Goal: Task Accomplishment & Management: Use online tool/utility

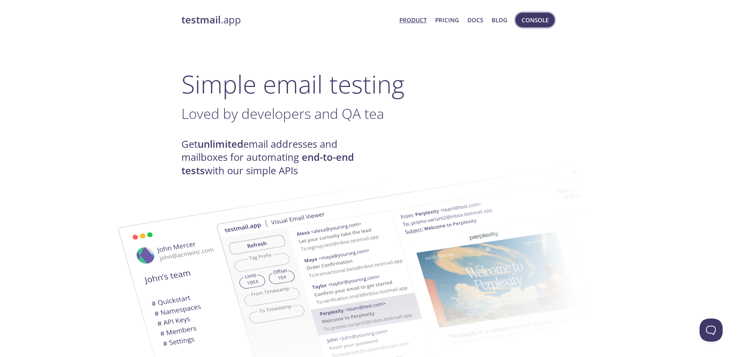
click at [534, 20] on span "Console" at bounding box center [535, 20] width 27 height 10
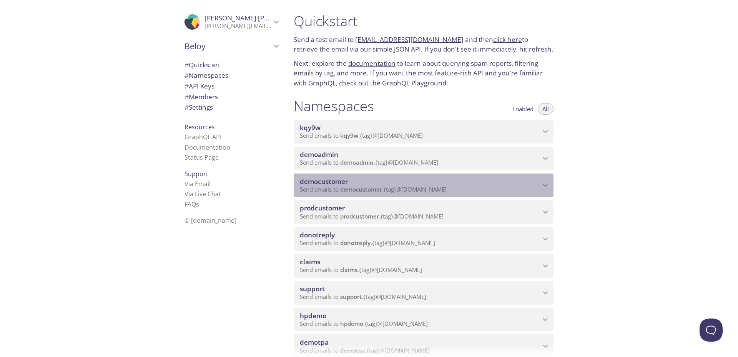
click at [331, 185] on span "Send emails to democustomer . {tag} @[DOMAIN_NAME]" at bounding box center [373, 189] width 147 height 8
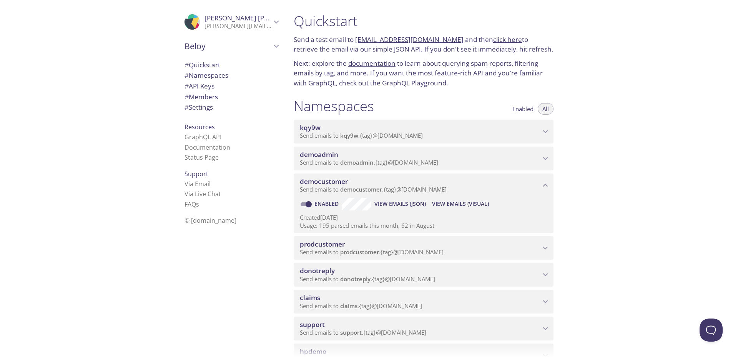
click at [453, 206] on span "View Emails (Visual)" at bounding box center [460, 203] width 57 height 9
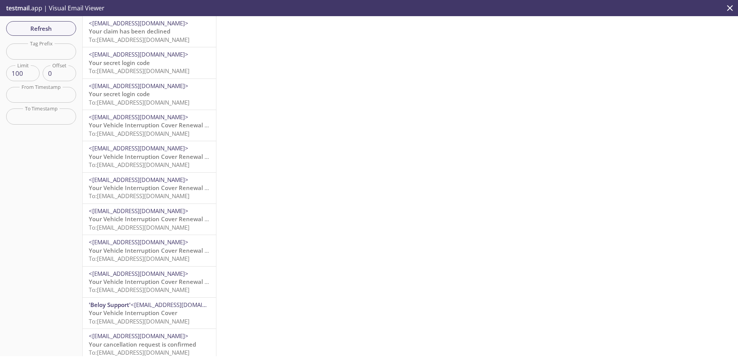
click at [142, 126] on span "Your Vehicle Interruption Cover Renewal is Approaching" at bounding box center [167, 125] width 156 height 8
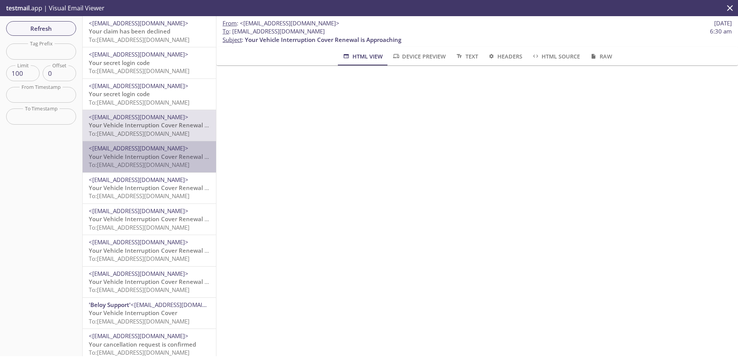
click at [140, 156] on span "Your Vehicle Interruption Cover Renewal is Approaching" at bounding box center [167, 157] width 156 height 8
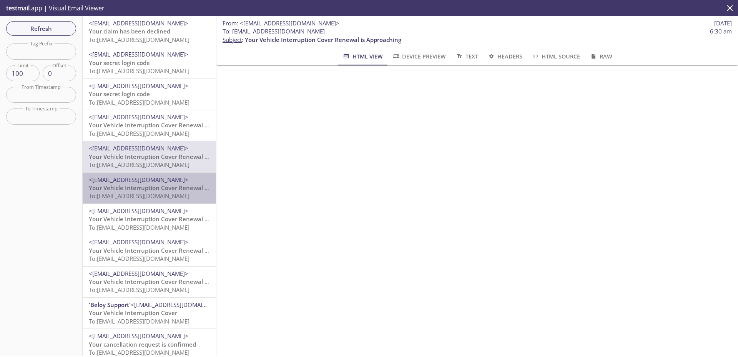
click at [142, 193] on span "To: [EMAIL_ADDRESS][DOMAIN_NAME]" at bounding box center [139, 196] width 101 height 8
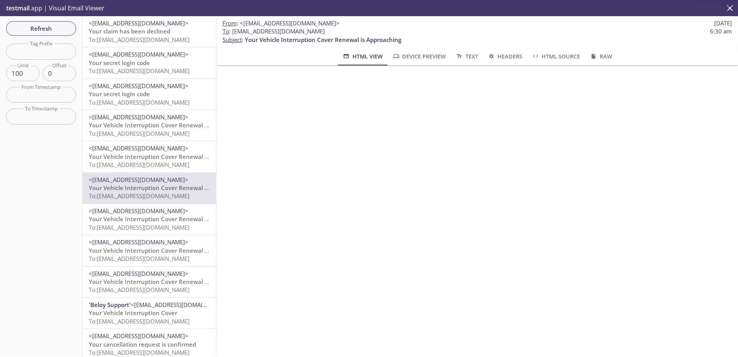
click at [139, 224] on span "To: [EMAIL_ADDRESS][DOMAIN_NAME]" at bounding box center [139, 227] width 101 height 8
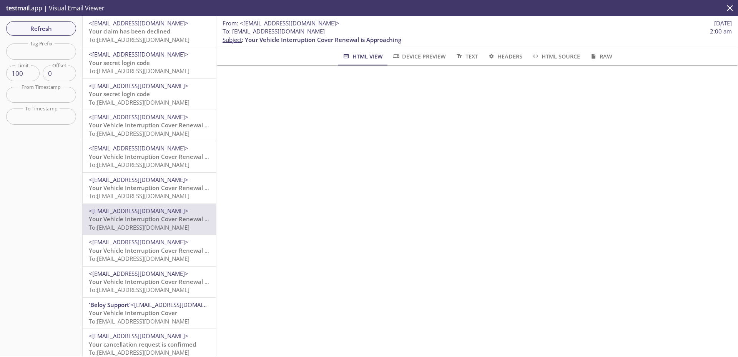
click at [139, 252] on span "Your Vehicle Interruption Cover Renewal is Approaching" at bounding box center [167, 250] width 156 height 8
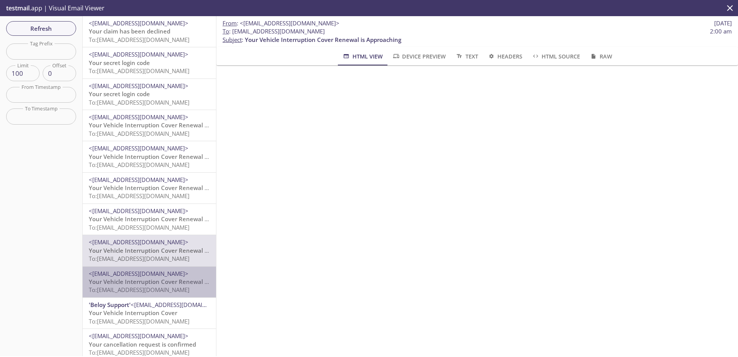
click at [140, 279] on span "Your Vehicle Interruption Cover Renewal is Approaching" at bounding box center [167, 282] width 156 height 8
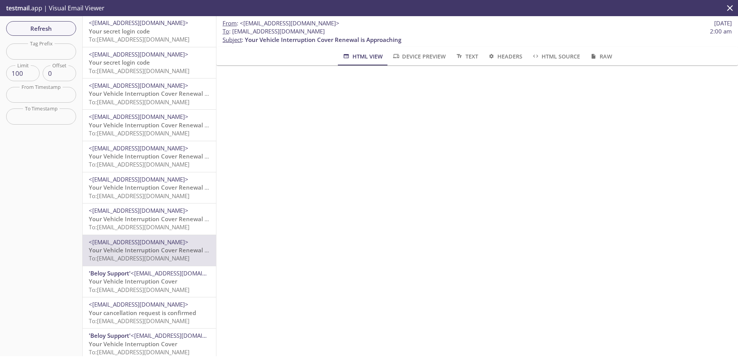
scroll to position [42, 0]
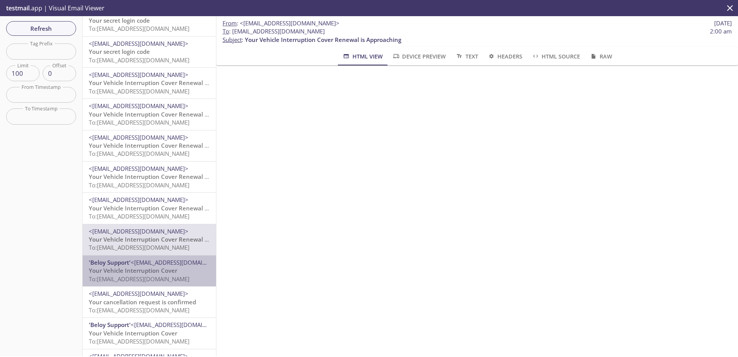
click at [151, 272] on span "Your Vehicle Interruption Cover" at bounding box center [133, 270] width 88 height 8
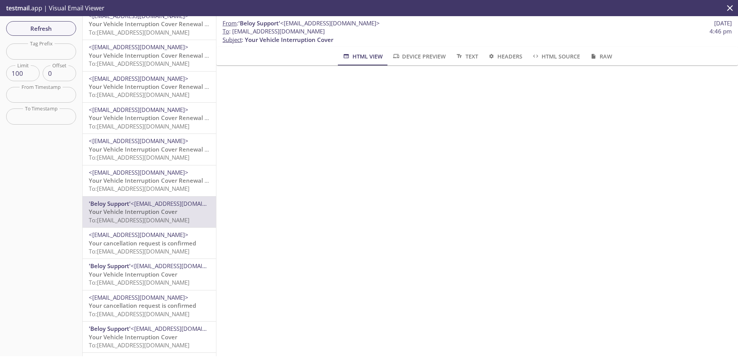
scroll to position [102, 0]
click at [160, 246] on span "To: [EMAIL_ADDRESS][DOMAIN_NAME]" at bounding box center [139, 250] width 101 height 8
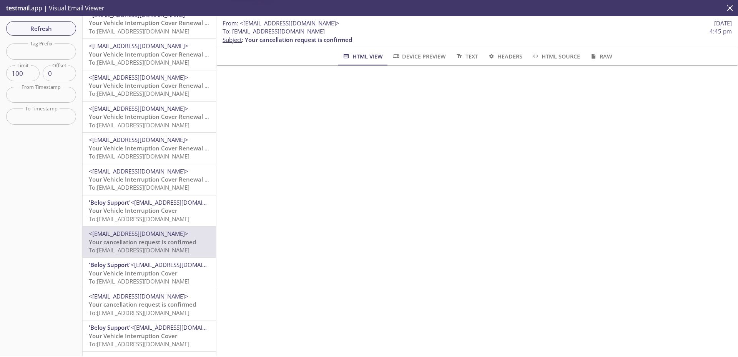
click at [156, 271] on span "Your Vehicle Interruption Cover" at bounding box center [133, 273] width 88 height 8
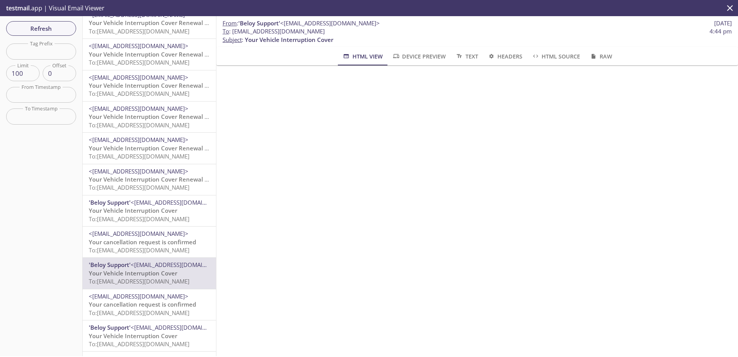
scroll to position [144, 0]
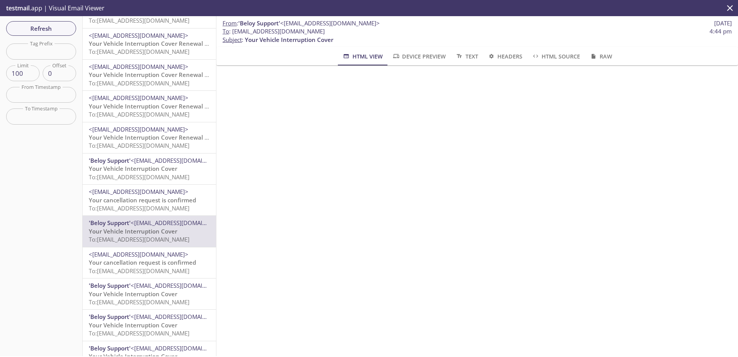
click at [161, 261] on span "Your cancellation request is confirmed" at bounding box center [142, 262] width 107 height 8
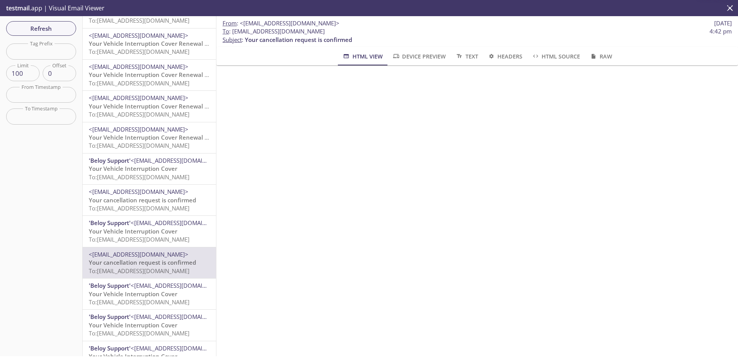
click at [153, 290] on span "Your Vehicle Interruption Cover" at bounding box center [133, 294] width 88 height 8
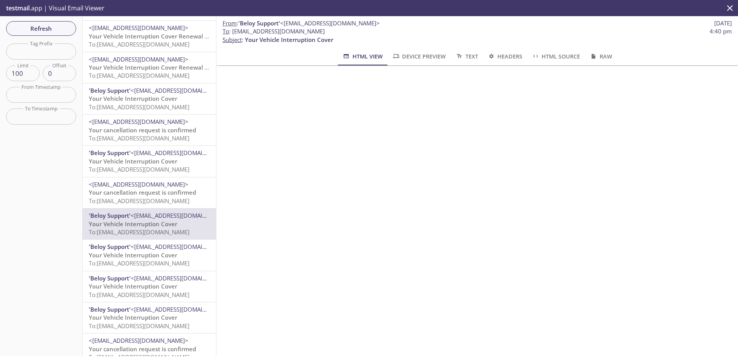
scroll to position [218, 0]
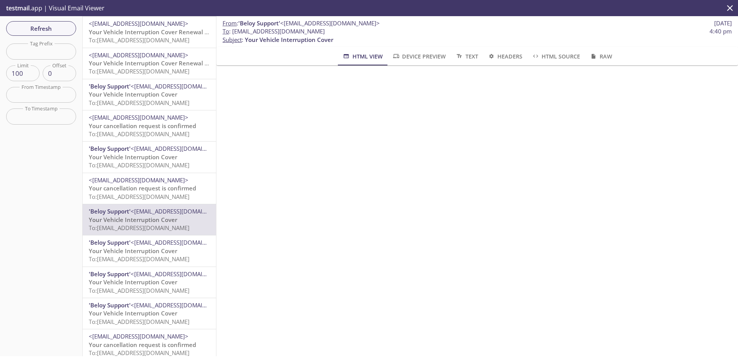
click at [156, 250] on span "Your Vehicle Interruption Cover" at bounding box center [133, 251] width 88 height 8
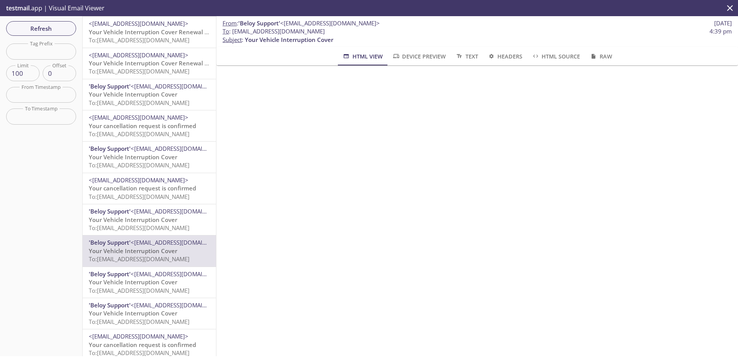
click at [153, 282] on span "Your Vehicle Interruption Cover" at bounding box center [133, 282] width 88 height 8
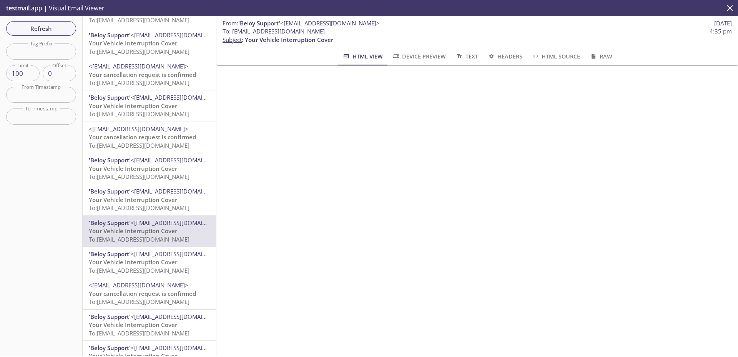
scroll to position [271, 0]
click at [155, 259] on span "Your Vehicle Interruption Cover" at bounding box center [133, 260] width 88 height 8
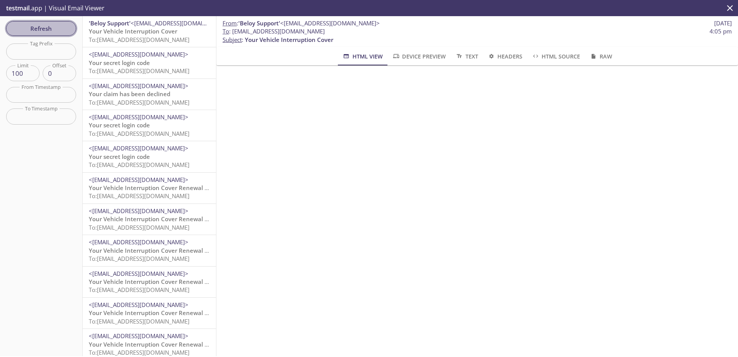
click at [40, 25] on span "Refresh" at bounding box center [41, 28] width 58 height 10
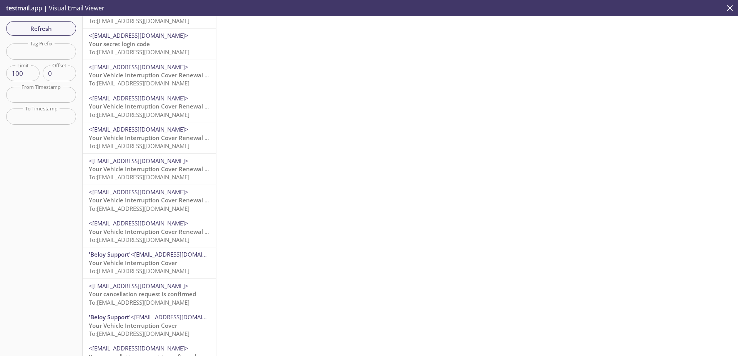
scroll to position [130, 0]
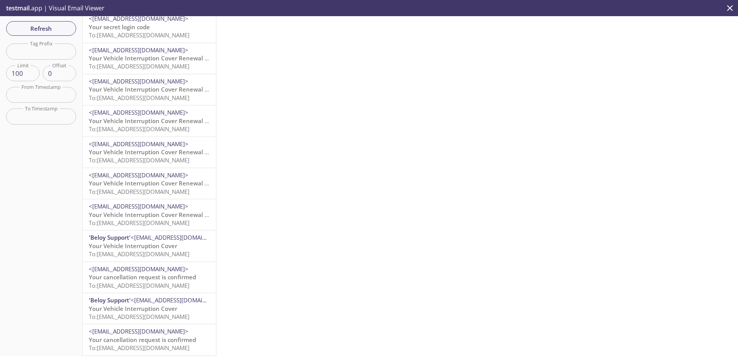
click at [150, 250] on span "To: [EMAIL_ADDRESS][DOMAIN_NAME]" at bounding box center [139, 254] width 101 height 8
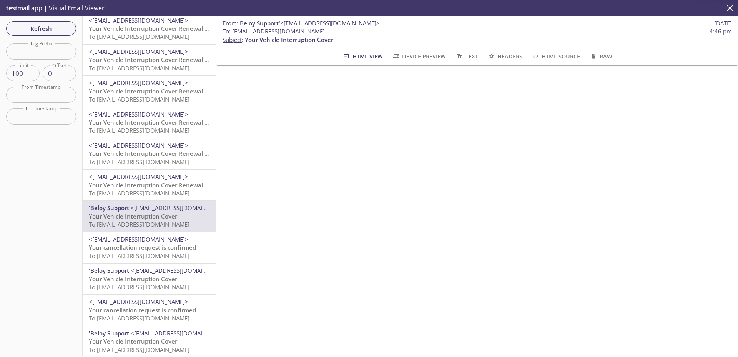
scroll to position [165, 0]
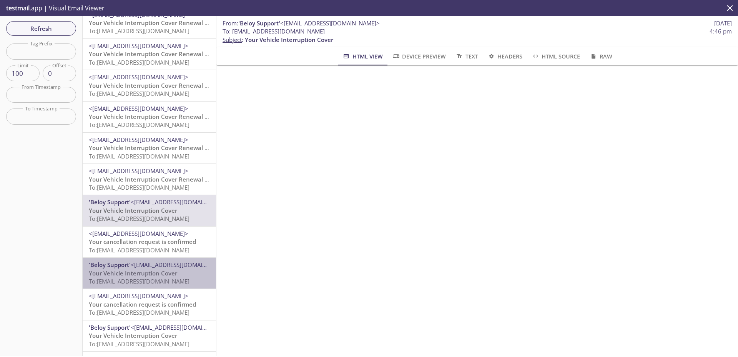
click at [146, 268] on span "'Beloy Support' <[EMAIL_ADDRESS][DOMAIN_NAME]>" at bounding box center [149, 265] width 121 height 8
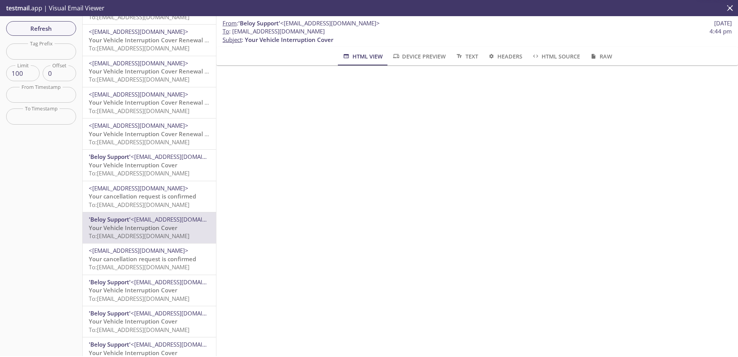
scroll to position [211, 0]
click at [141, 287] on span "Your Vehicle Interruption Cover" at bounding box center [133, 290] width 88 height 8
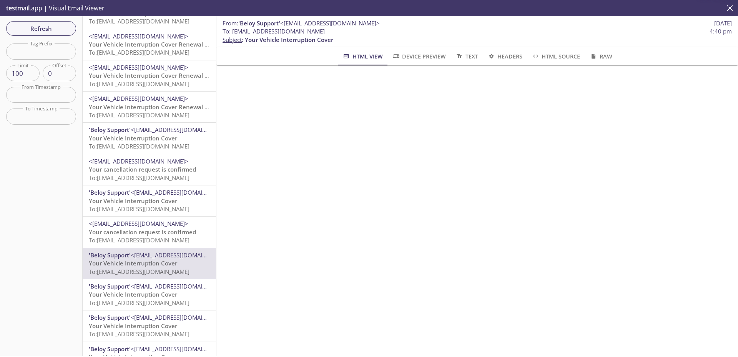
scroll to position [250, 0]
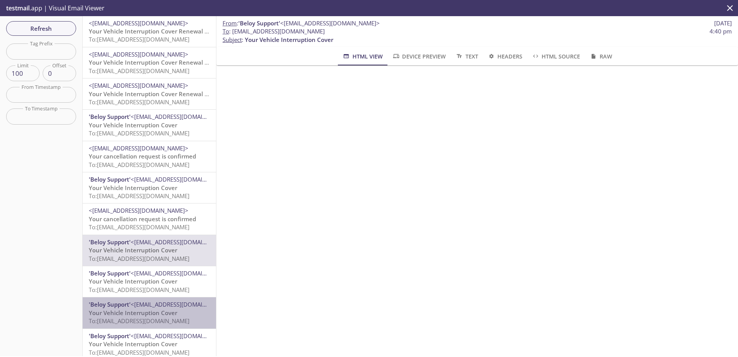
click at [140, 310] on span "Your Vehicle Interruption Cover" at bounding box center [133, 313] width 88 height 8
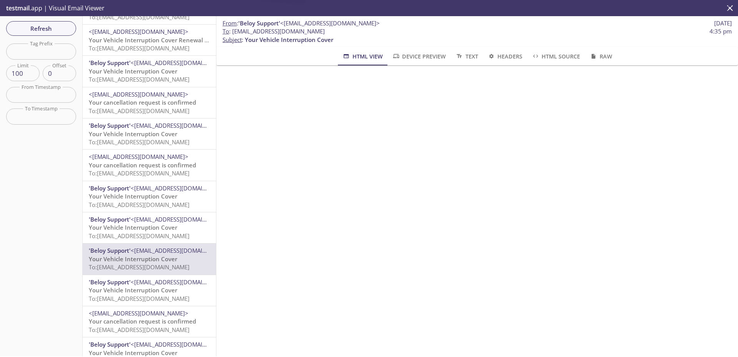
scroll to position [304, 0]
click at [150, 286] on span "Your Vehicle Interruption Cover" at bounding box center [133, 290] width 88 height 8
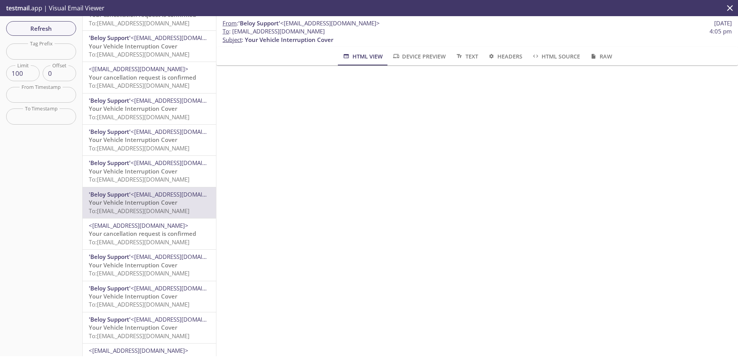
scroll to position [395, 0]
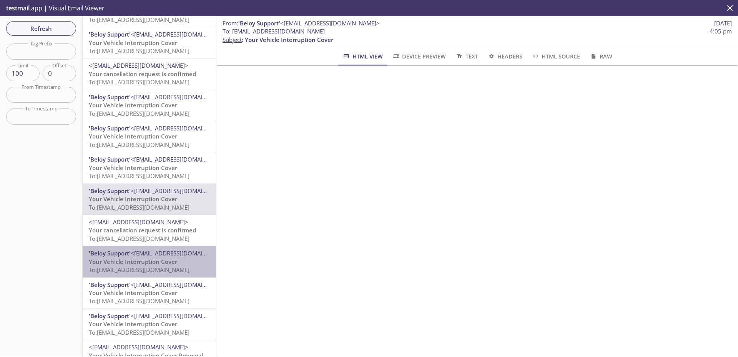
click at [161, 263] on span "Your Vehicle Interruption Cover" at bounding box center [133, 262] width 88 height 8
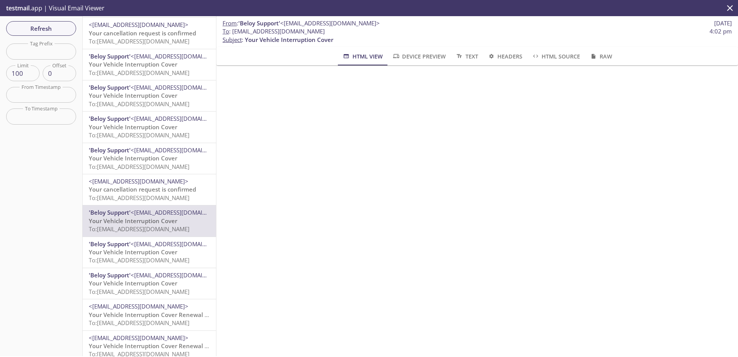
scroll to position [437, 0]
click at [148, 283] on span "Your Vehicle Interruption Cover" at bounding box center [133, 282] width 88 height 8
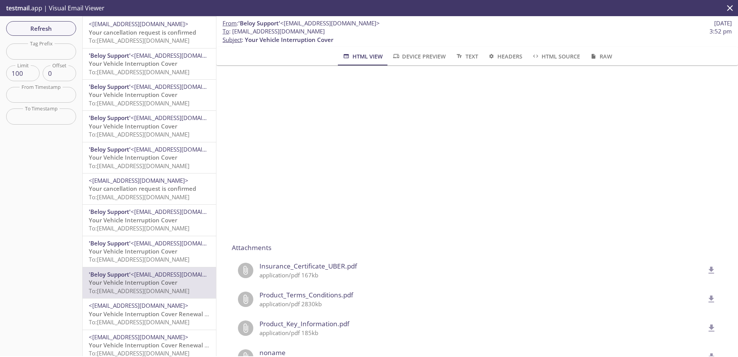
scroll to position [591, 0]
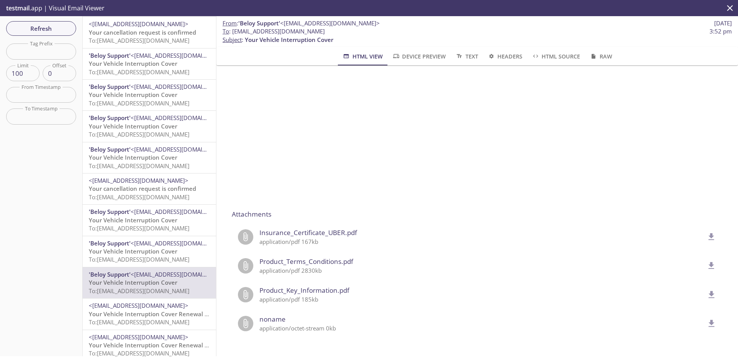
click at [715, 238] on icon "delete" at bounding box center [711, 237] width 10 height 10
